Goal: Task Accomplishment & Management: Use online tool/utility

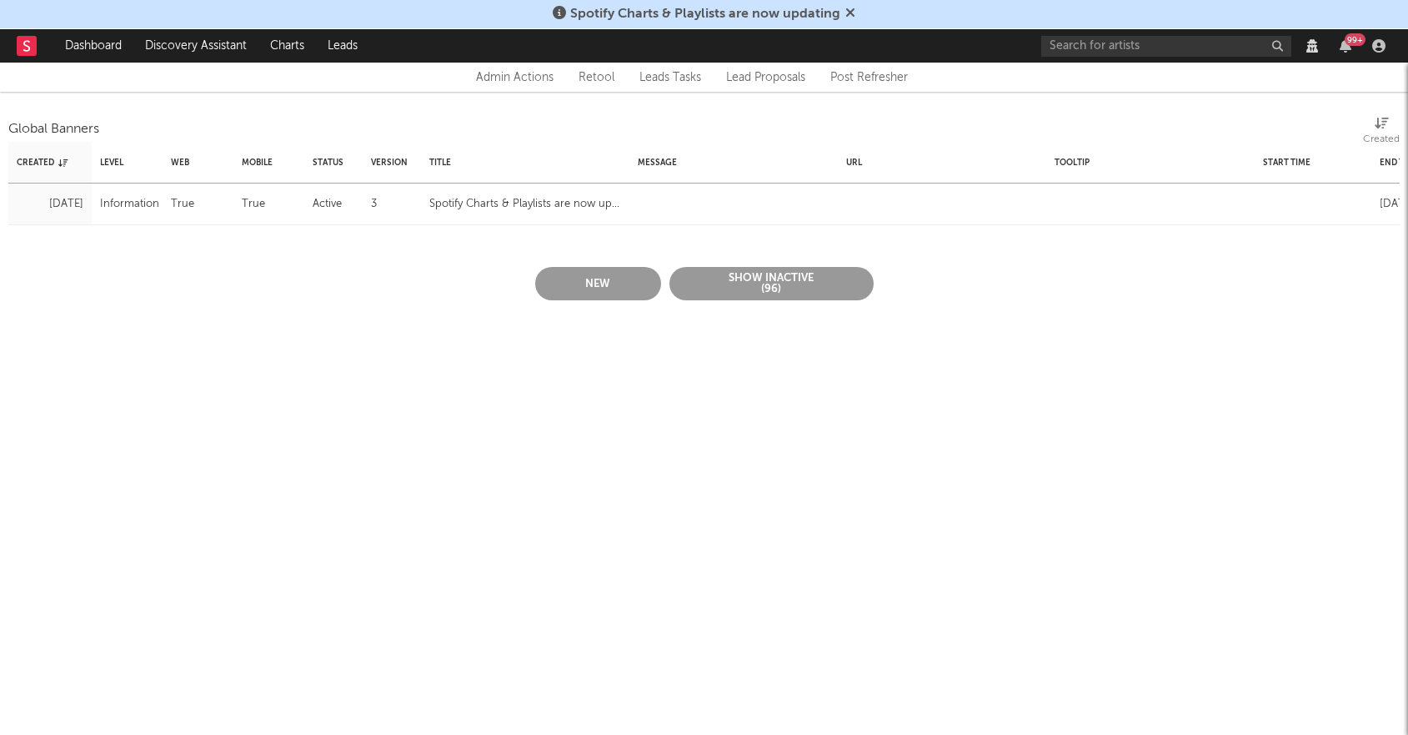
click at [582, 270] on button "New" at bounding box center [598, 283] width 126 height 33
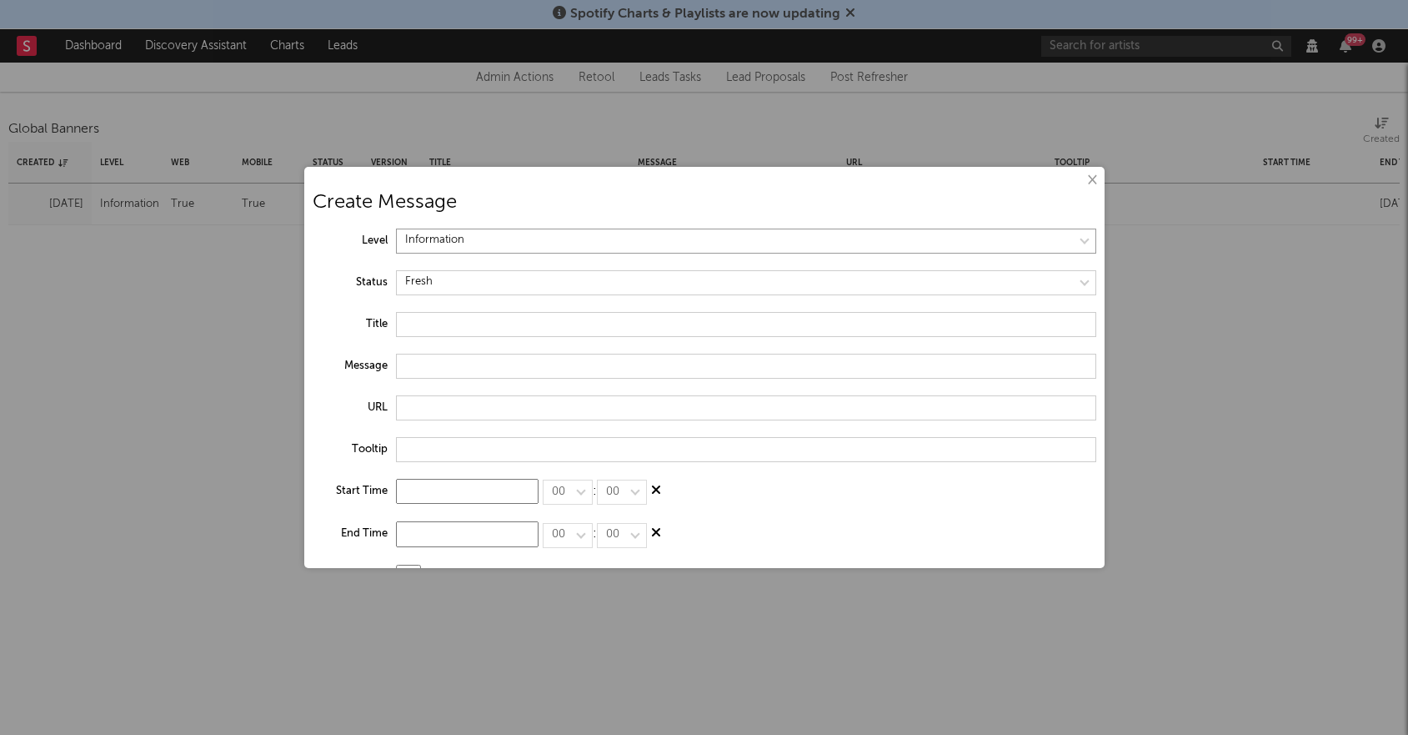
click at [454, 239] on select at bounding box center [746, 240] width 700 height 25
click at [396, 228] on select at bounding box center [746, 240] width 700 height 25
select select "warning"
click at [435, 314] on input "text" at bounding box center [746, 324] width 700 height 25
type input "Data Delays"
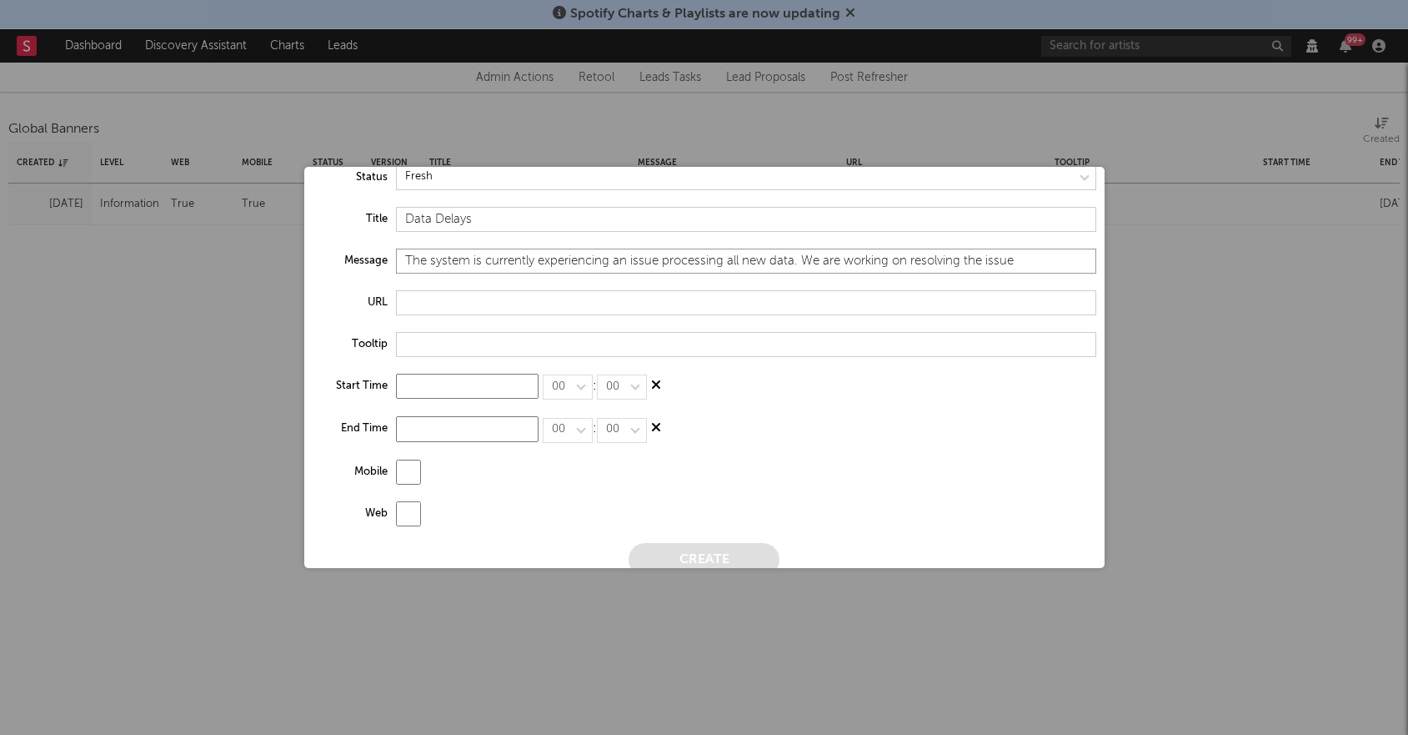
scroll to position [122, 0]
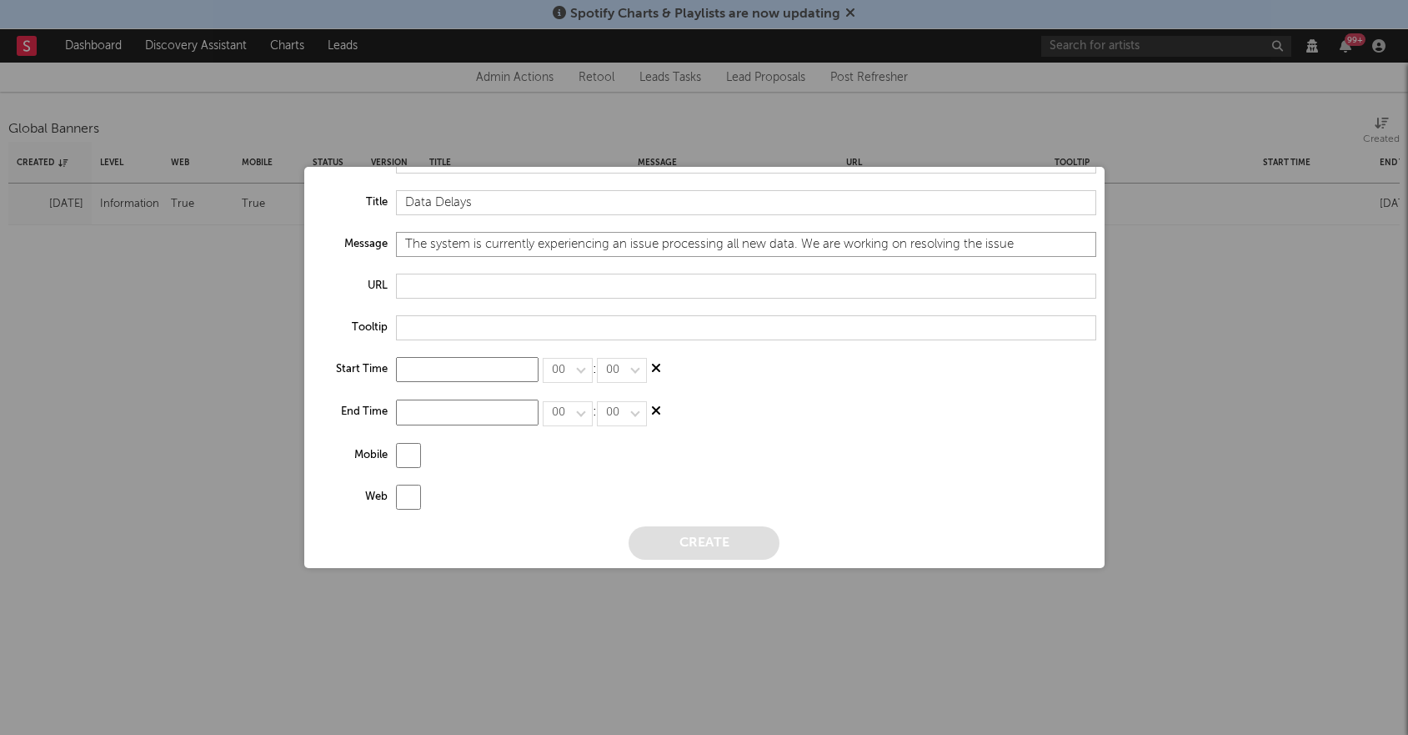
type input "The system is currently experiencing an issue processing all new data. We are w…"
drag, startPoint x: 407, startPoint y: 459, endPoint x: 403, endPoint y: 472, distance: 14.0
click at [408, 459] on input "checkbox" at bounding box center [408, 455] width 25 height 25
checkbox input "true"
click at [404, 497] on input "checkbox" at bounding box center [408, 496] width 25 height 25
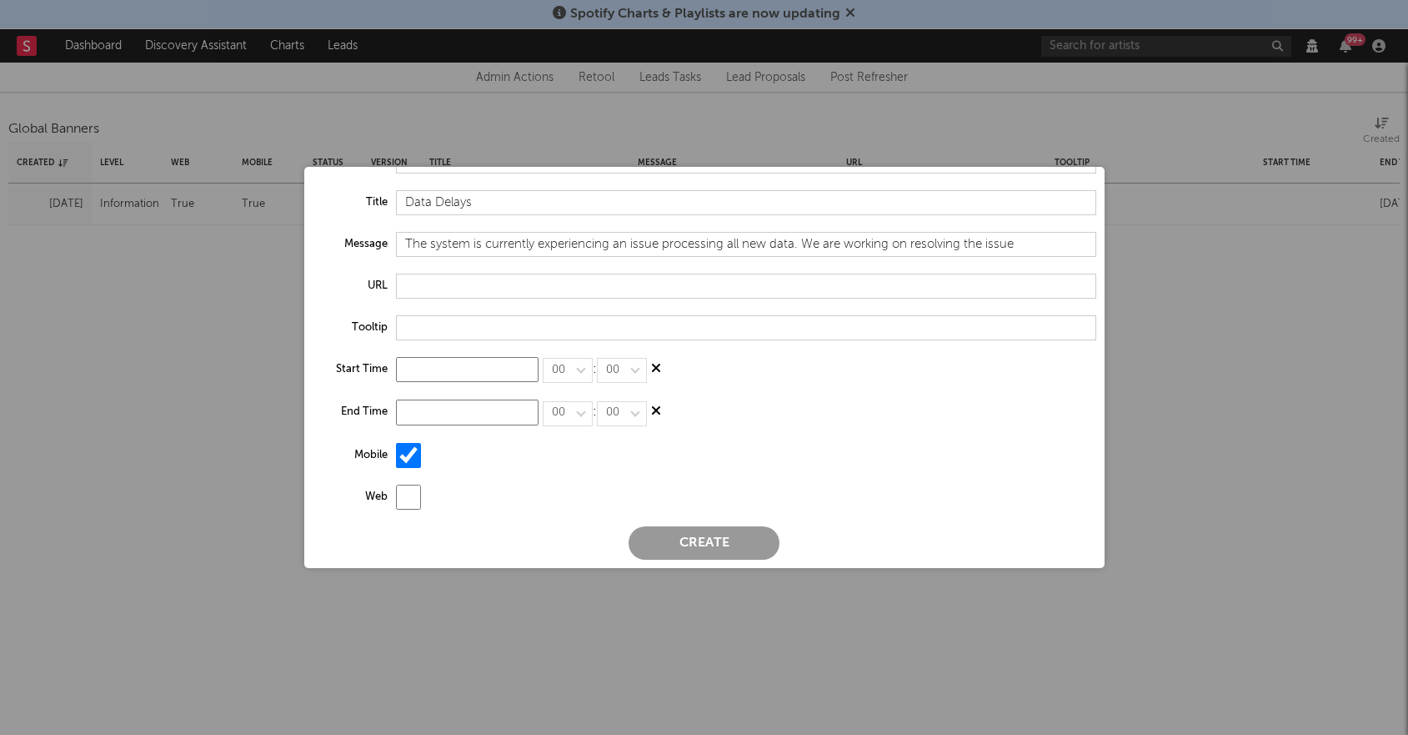
checkbox input "true"
click at [606, 456] on div "Mobile" at bounding box center [705, 464] width 784 height 42
click at [703, 540] on button "Create" at bounding box center [704, 542] width 151 height 33
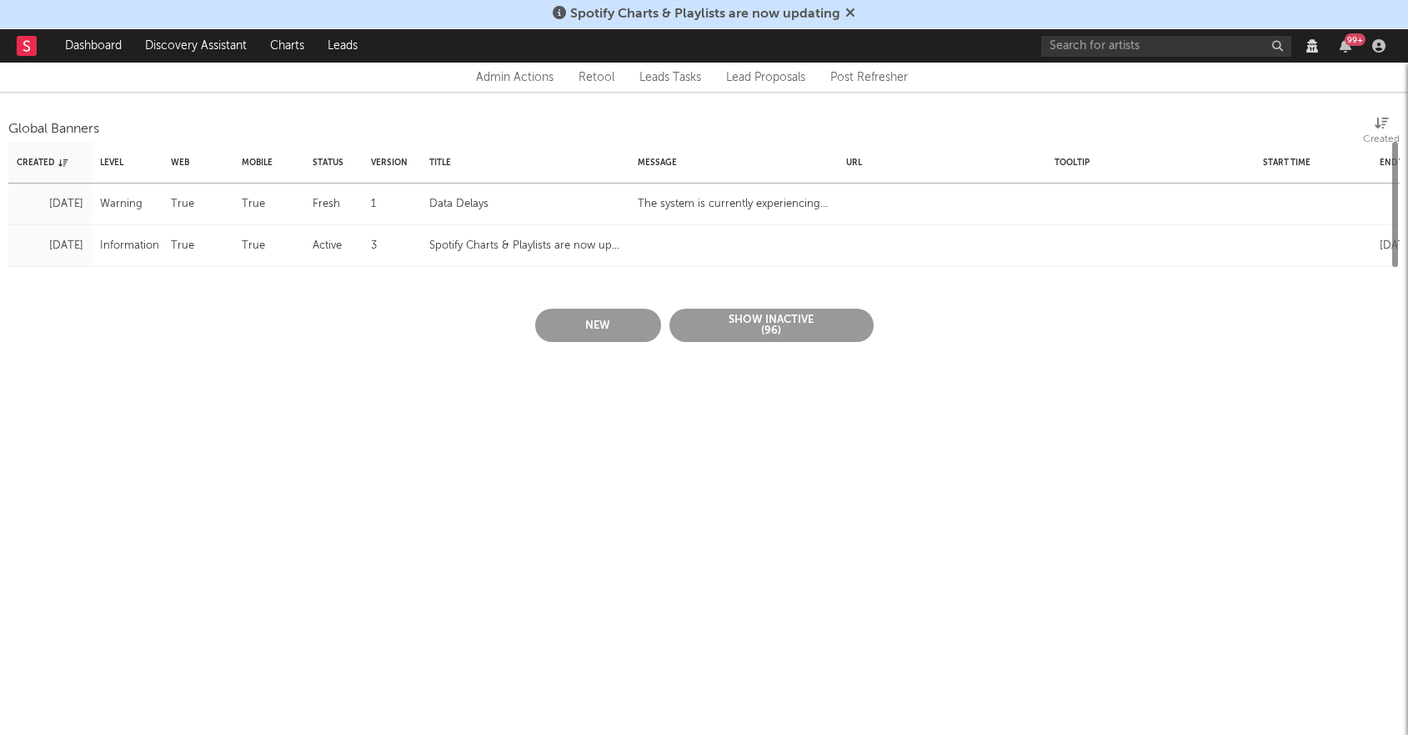
scroll to position [0, 0]
click at [359, 212] on div "fresh" at bounding box center [333, 204] width 58 height 42
select select "warning"
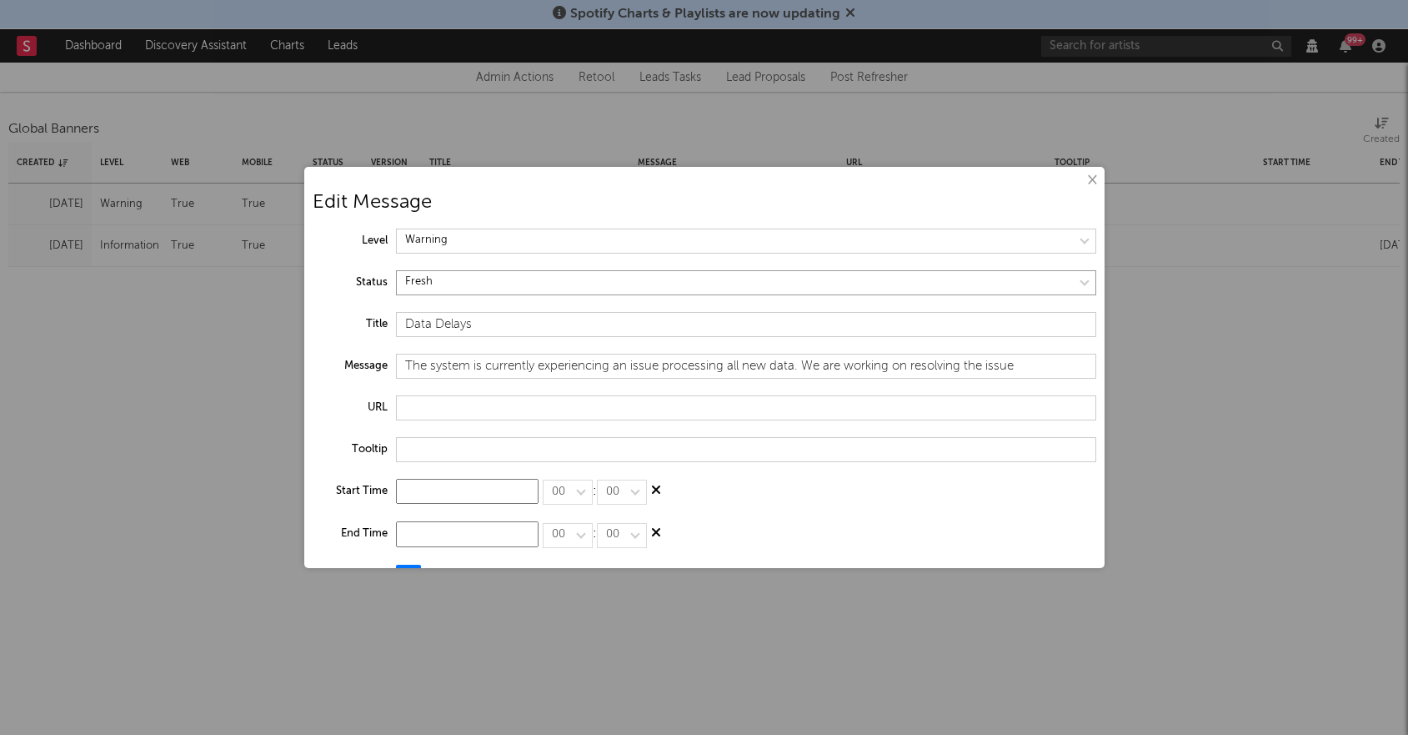
click at [447, 282] on select at bounding box center [746, 282] width 700 height 25
click at [396, 270] on select at bounding box center [746, 282] width 700 height 25
select select "active"
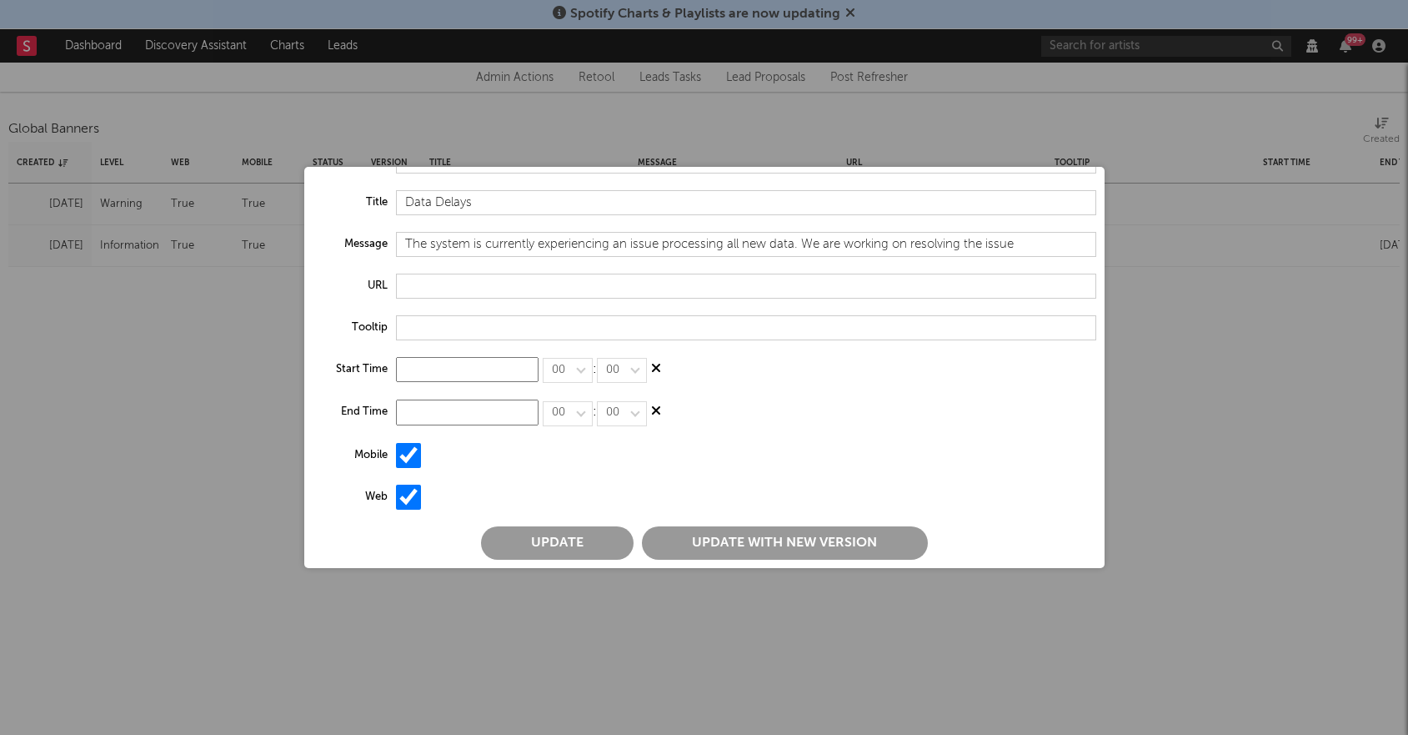
click at [664, 542] on button "Update with new version" at bounding box center [785, 542] width 286 height 33
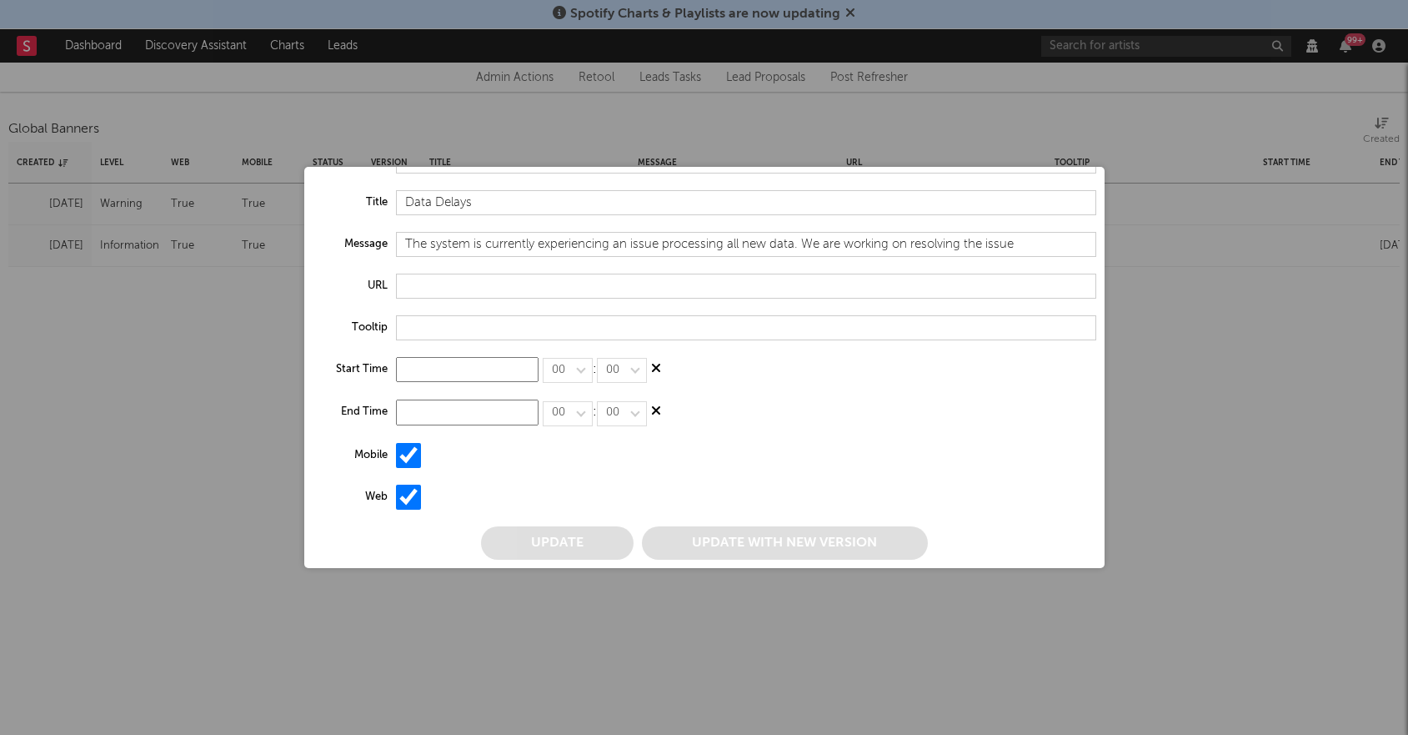
scroll to position [0, 0]
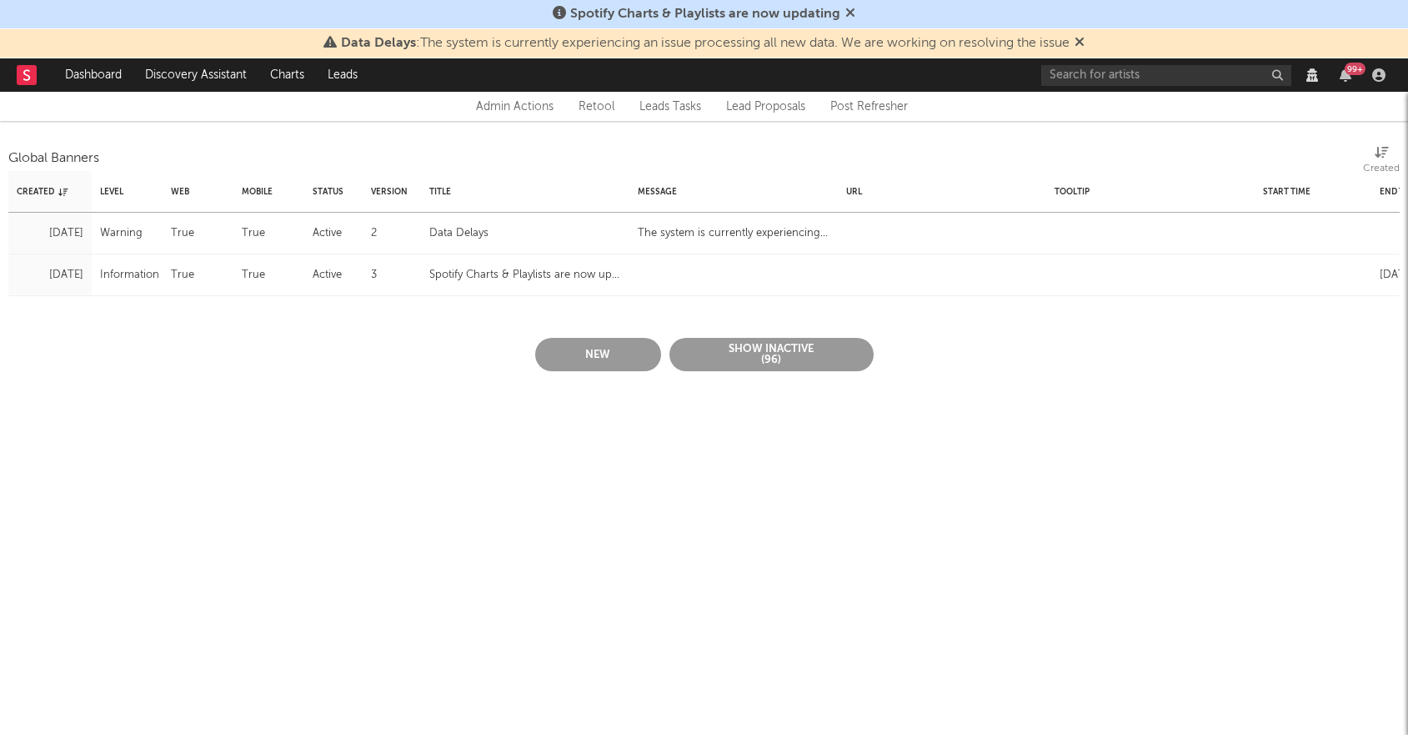
click at [850, 13] on icon at bounding box center [851, 12] width 10 height 13
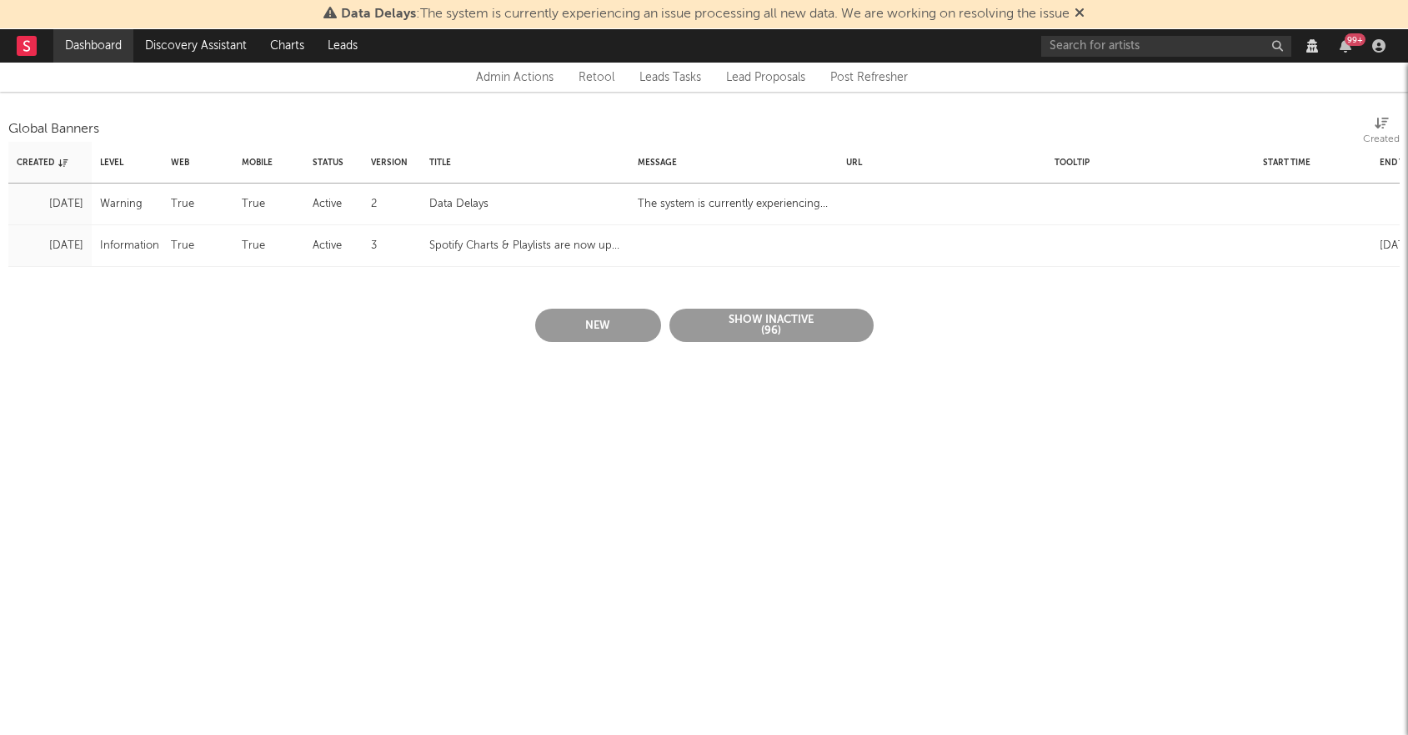
click at [112, 36] on link "Dashboard" at bounding box center [93, 45] width 80 height 33
